Goal: Go to known website: Go to known website

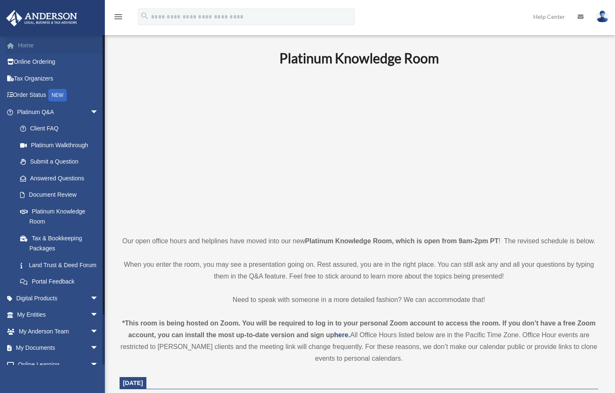
click at [29, 39] on link "Home" at bounding box center [58, 45] width 105 height 17
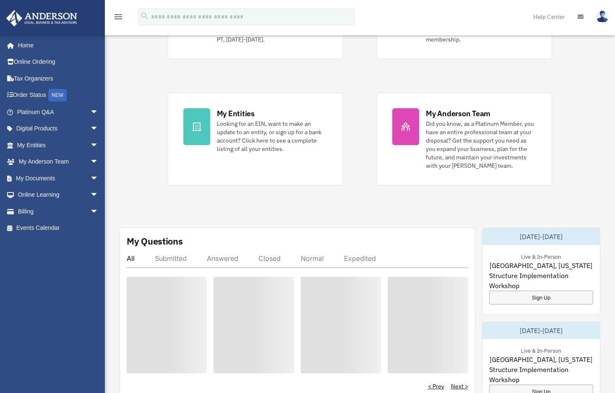
scroll to position [84, 0]
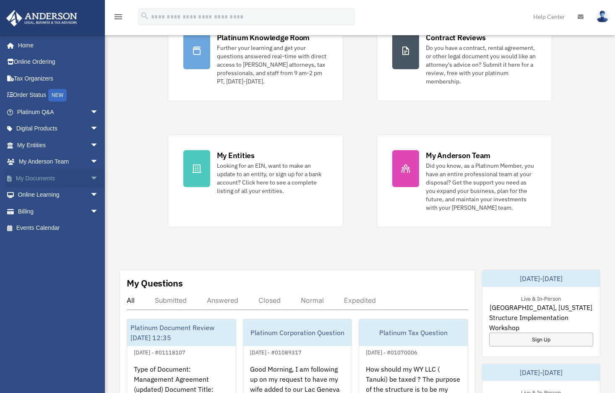
click at [90, 174] on span "arrow_drop_down" at bounding box center [98, 178] width 17 height 17
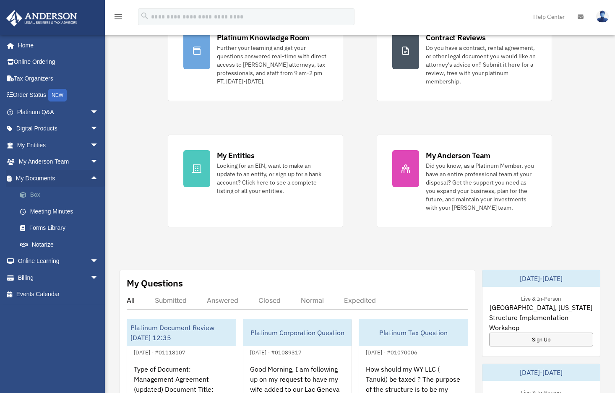
click at [38, 192] on link "Box" at bounding box center [61, 195] width 99 height 17
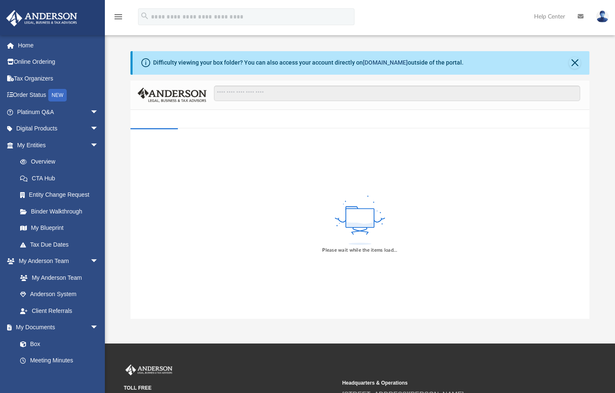
click at [376, 63] on link "[DOMAIN_NAME]" at bounding box center [385, 62] width 45 height 7
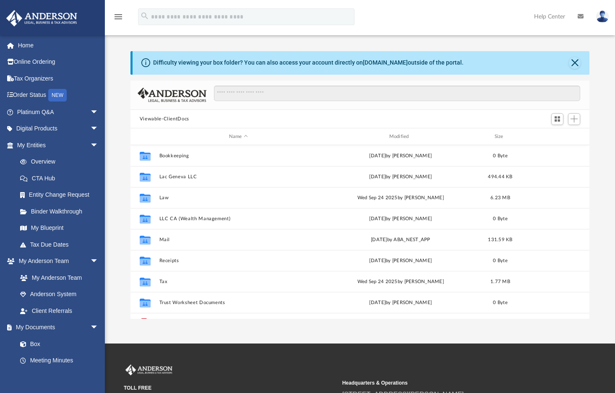
click at [235, 63] on div "Difficulty viewing your box folder? You can also access your account directly o…" at bounding box center [308, 62] width 310 height 9
